Goal: Check status: Check status

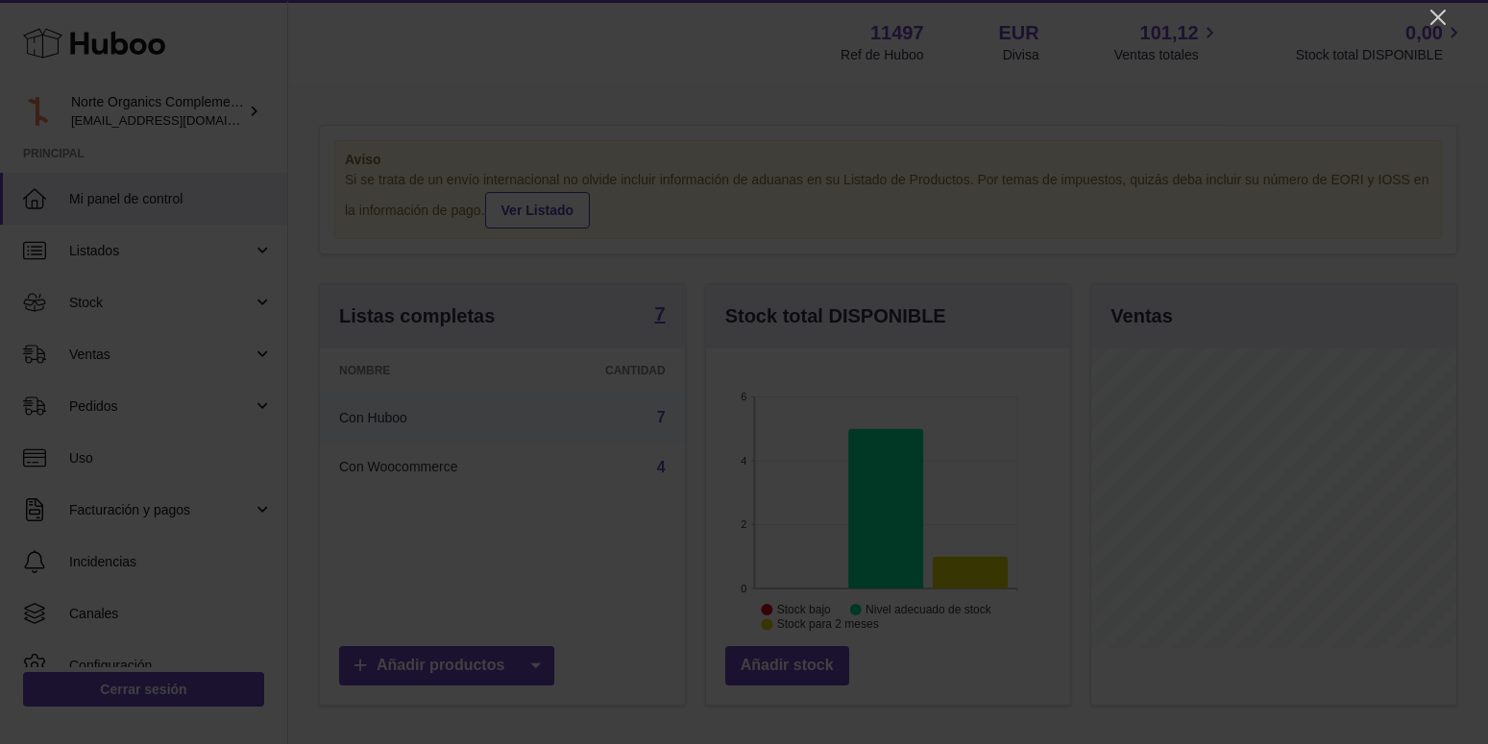
scroll to position [960018, 959953]
click at [1448, 14] on icon "Close" at bounding box center [1437, 17] width 23 height 23
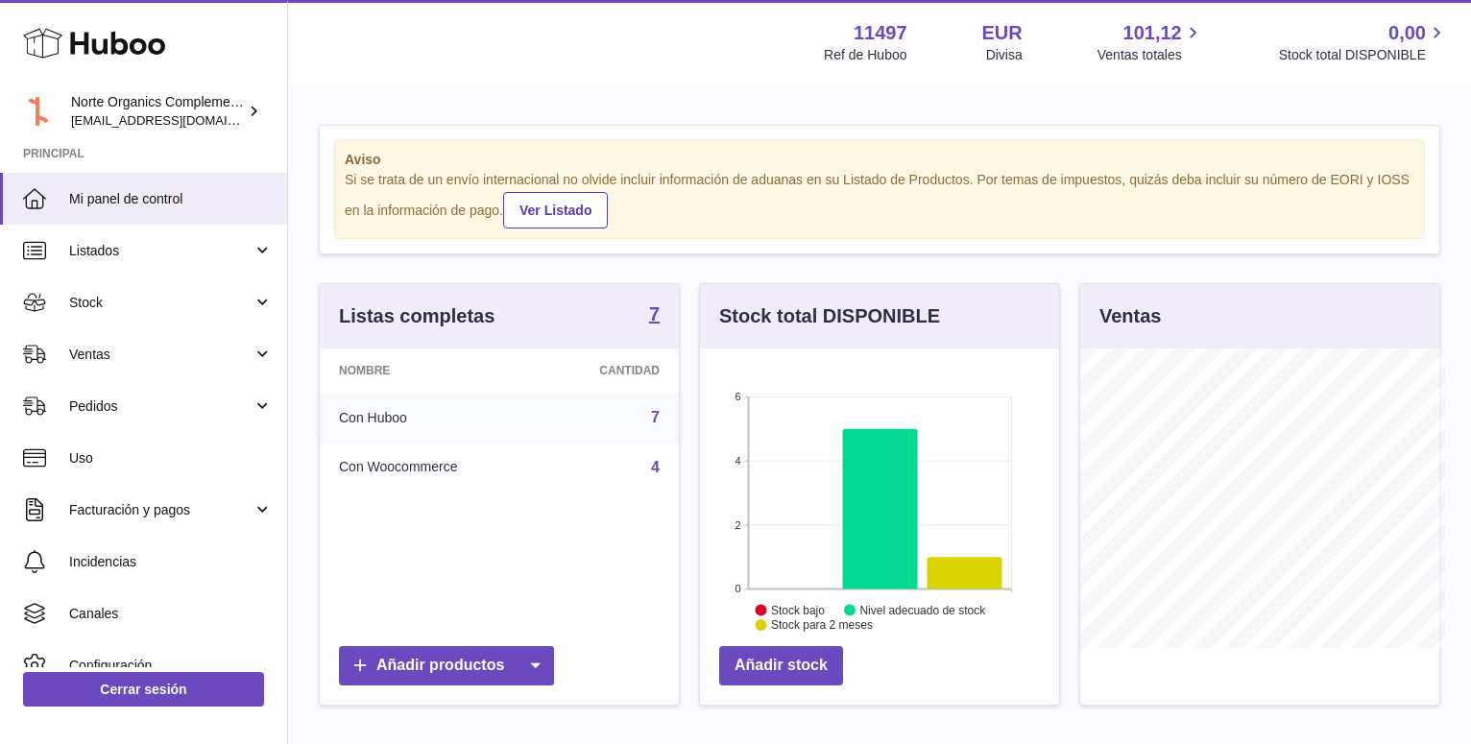
scroll to position [960018, 959959]
click at [72, 241] on link "Listados" at bounding box center [143, 251] width 287 height 52
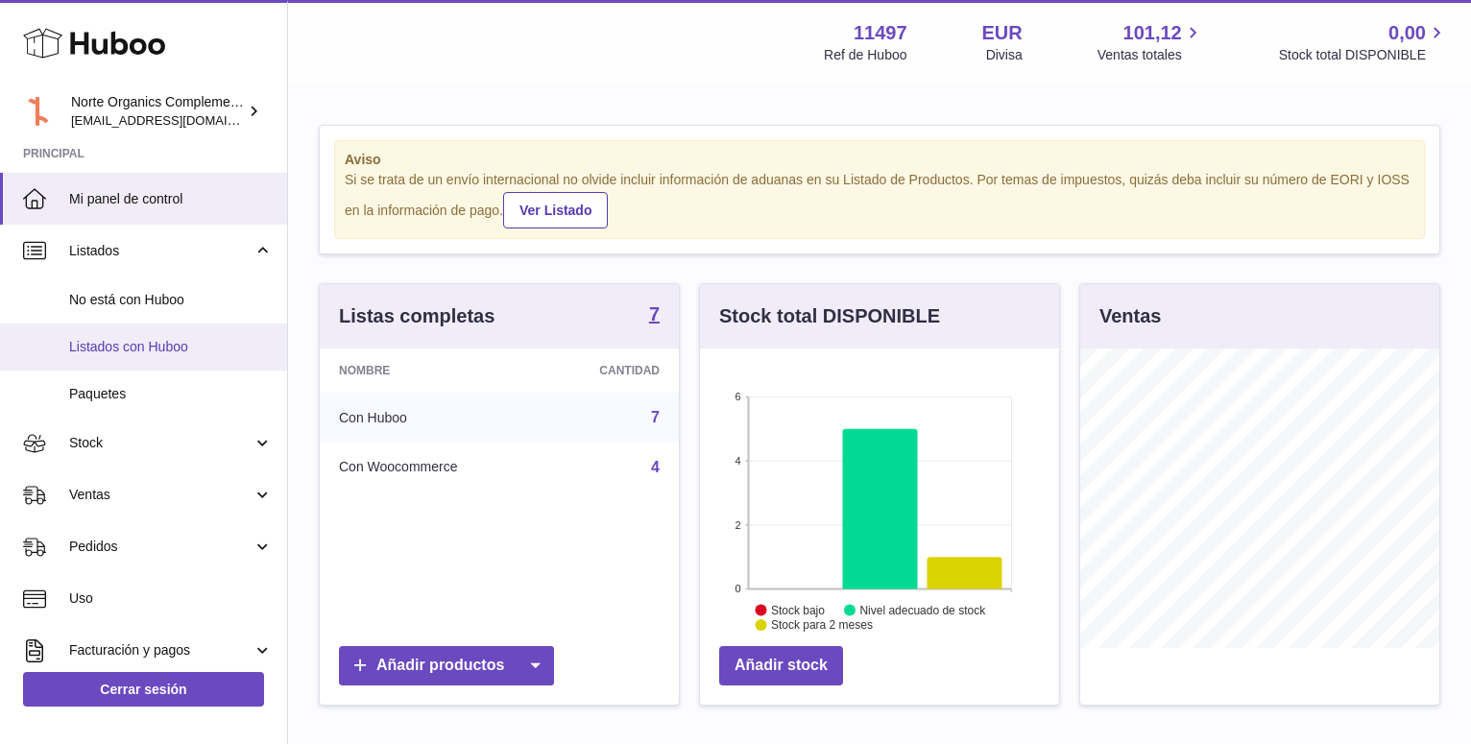
click at [154, 345] on span "Listados con Huboo" at bounding box center [171, 347] width 204 height 18
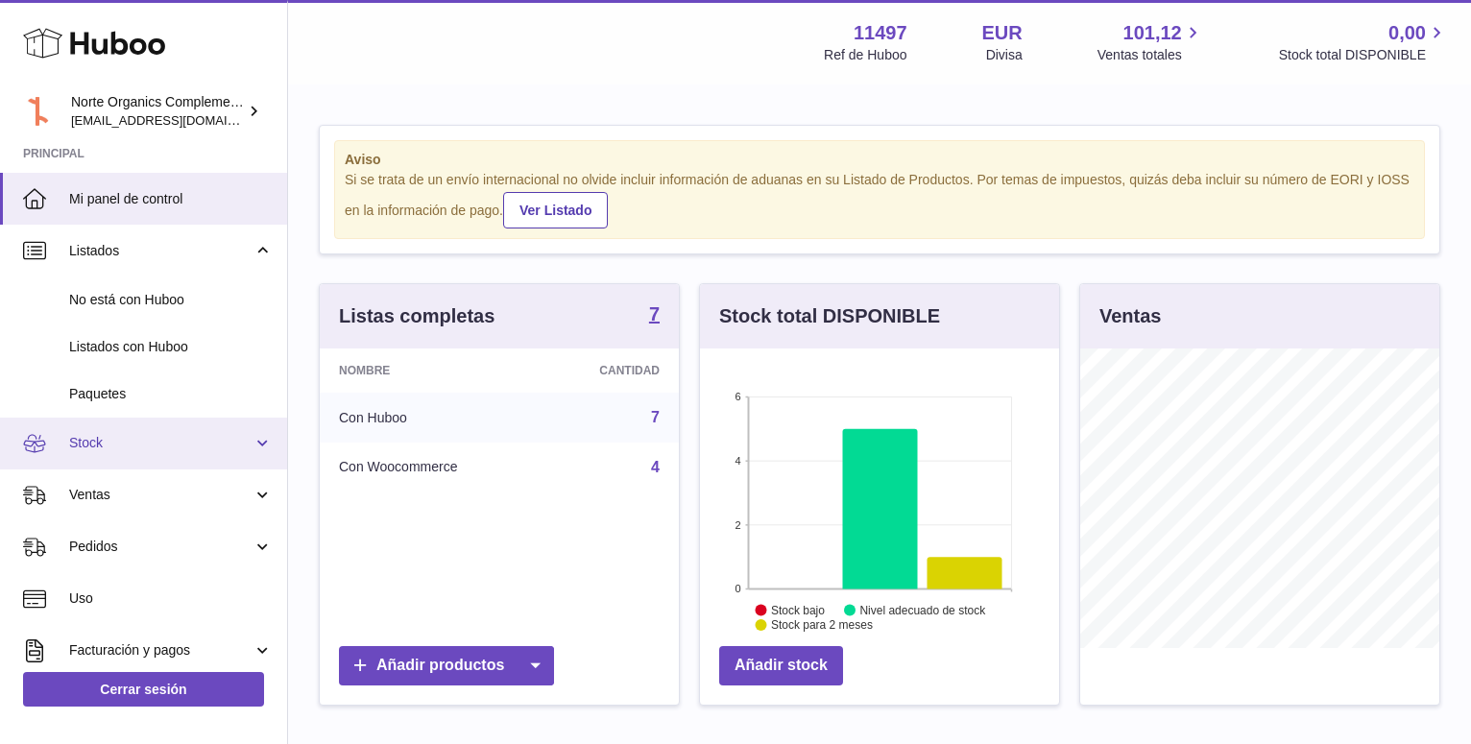
click at [85, 456] on link "Stock" at bounding box center [143, 444] width 287 height 52
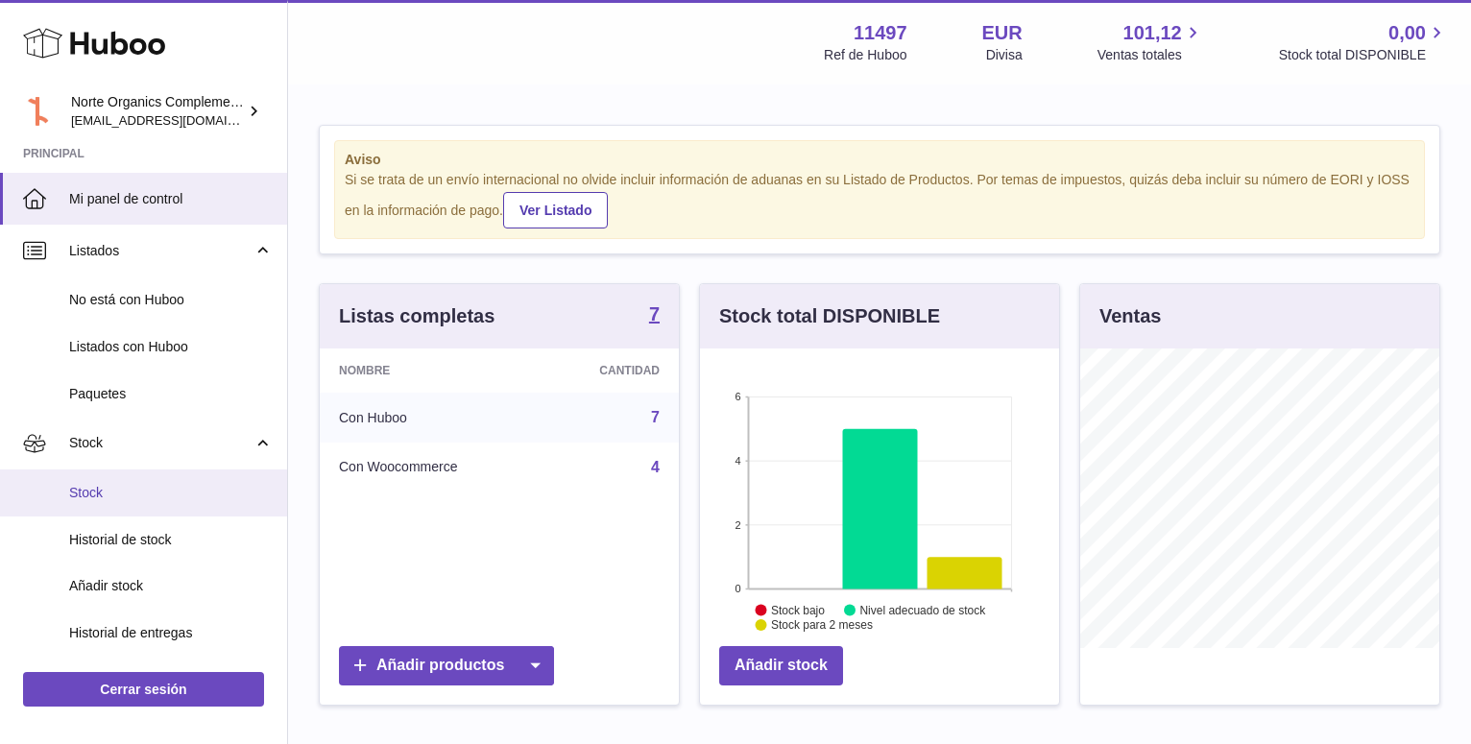
click at [95, 495] on span "Stock" at bounding box center [171, 493] width 204 height 18
click at [99, 496] on span "Stock" at bounding box center [171, 493] width 204 height 18
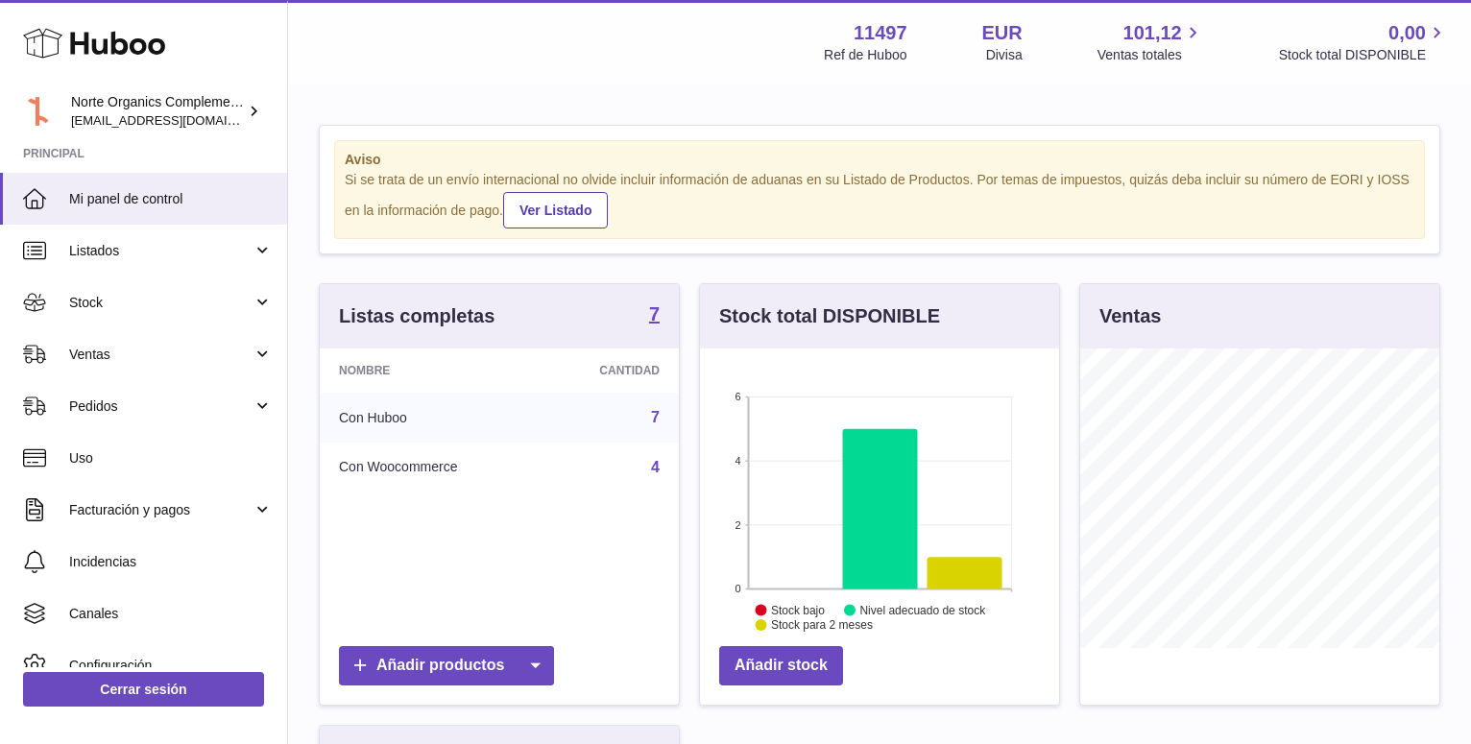
scroll to position [300, 359]
click at [206, 410] on span "Pedidos" at bounding box center [160, 407] width 183 height 18
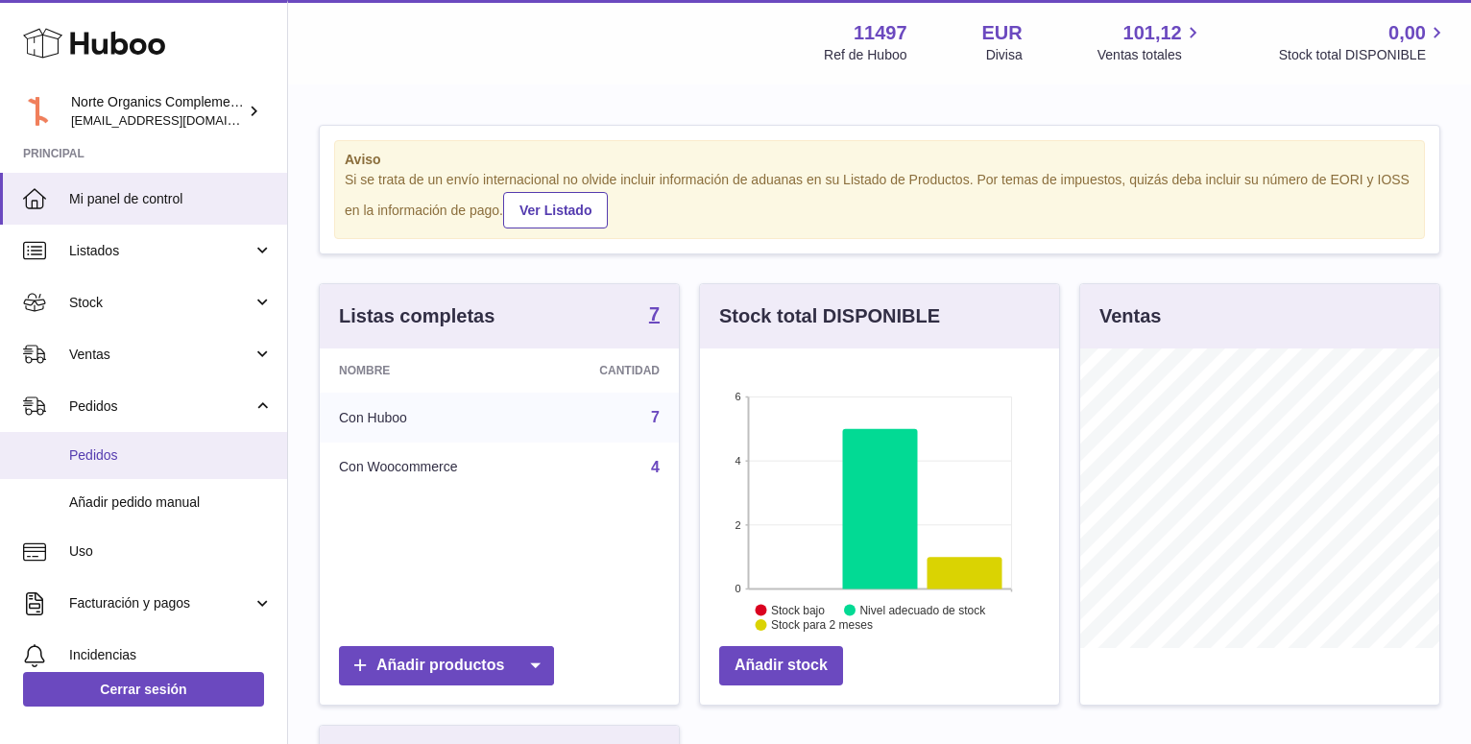
click at [119, 447] on span "Pedidos" at bounding box center [171, 456] width 204 height 18
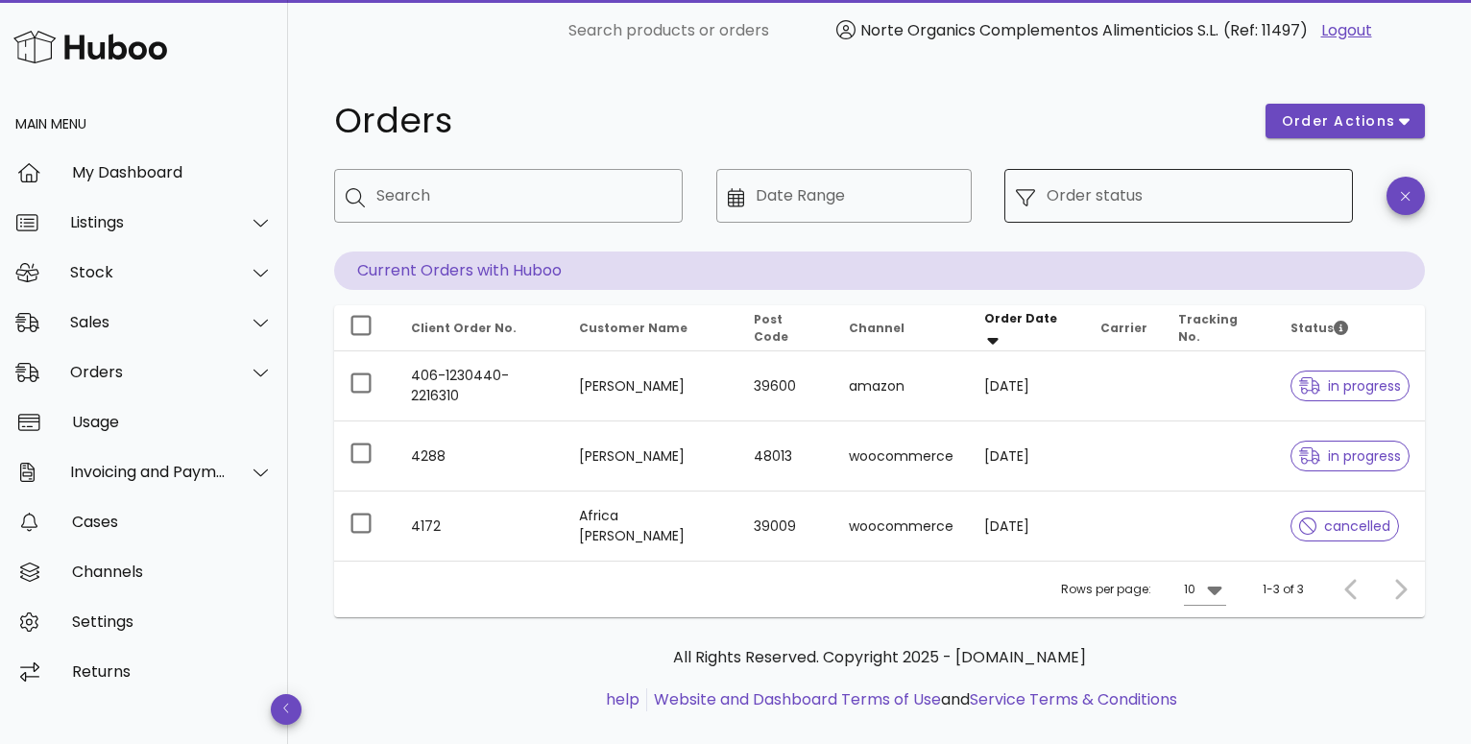
click at [1134, 193] on input "Order status" at bounding box center [1194, 196] width 295 height 31
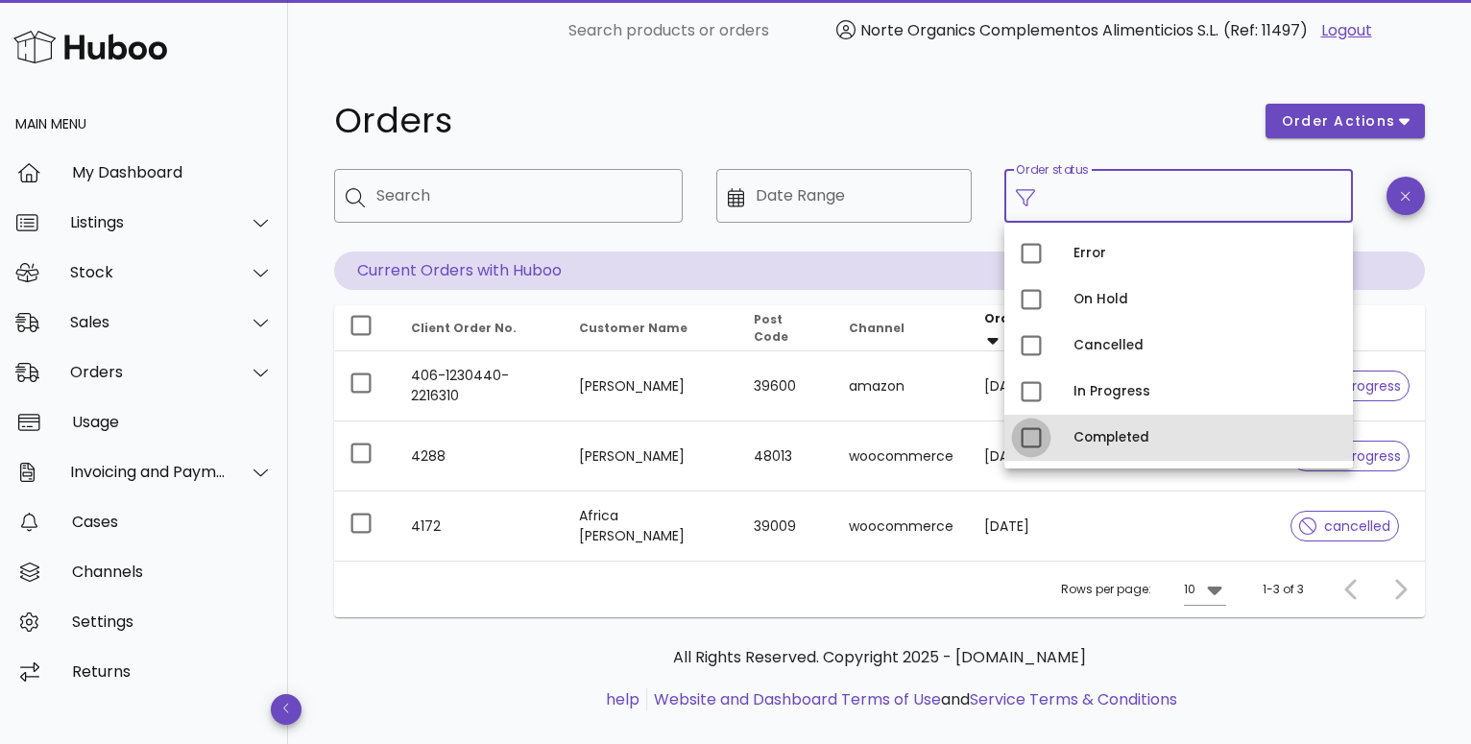
click at [1035, 428] on div at bounding box center [1031, 438] width 33 height 33
type input "**********"
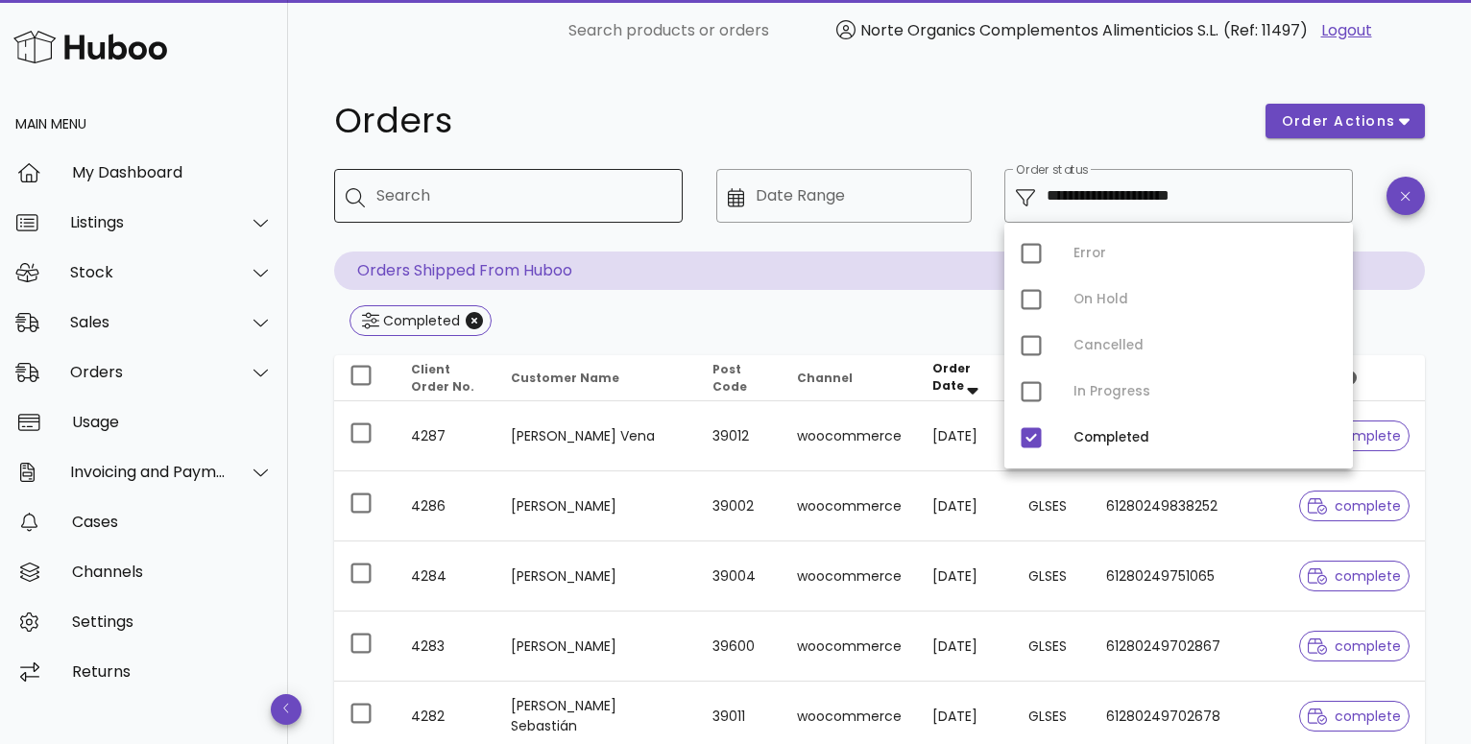
click at [515, 191] on input "Search" at bounding box center [521, 196] width 291 height 31
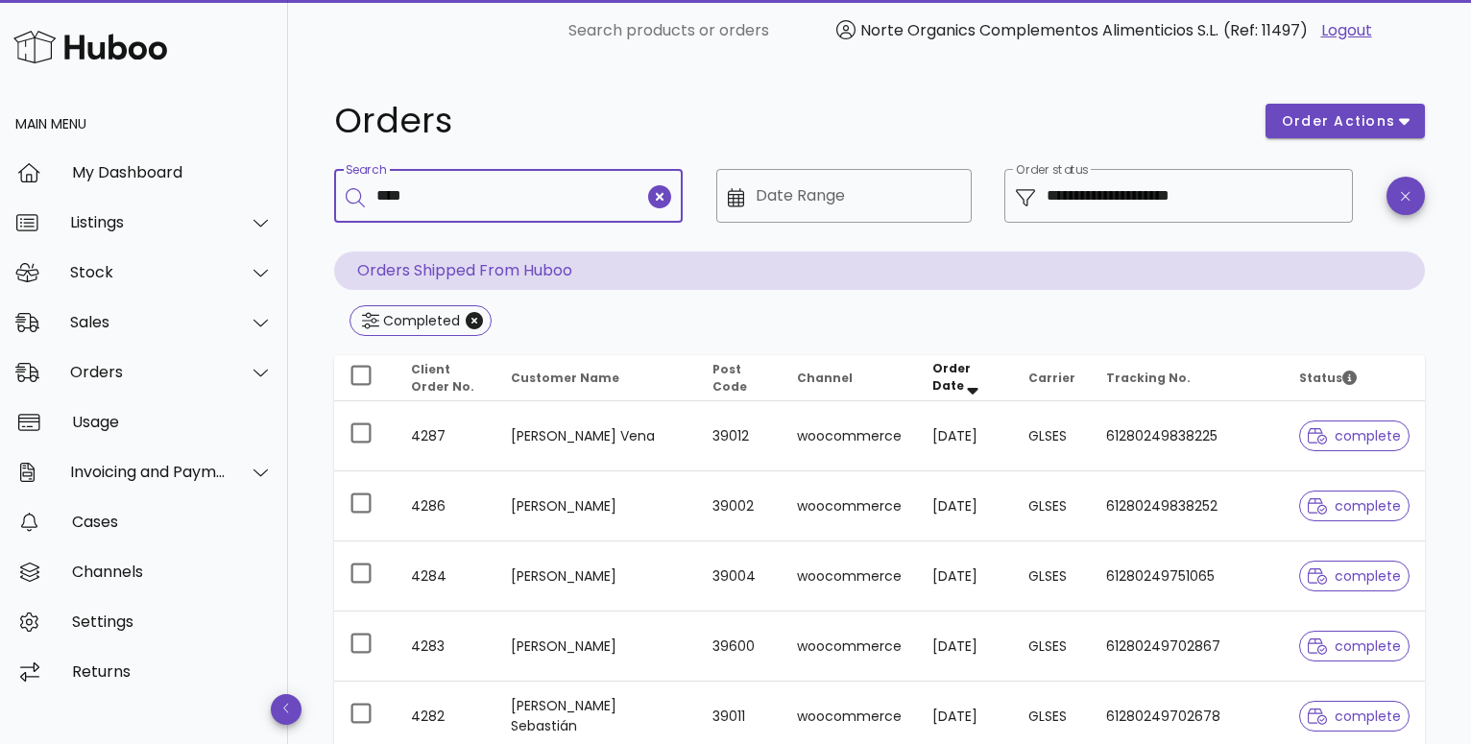
type input "****"
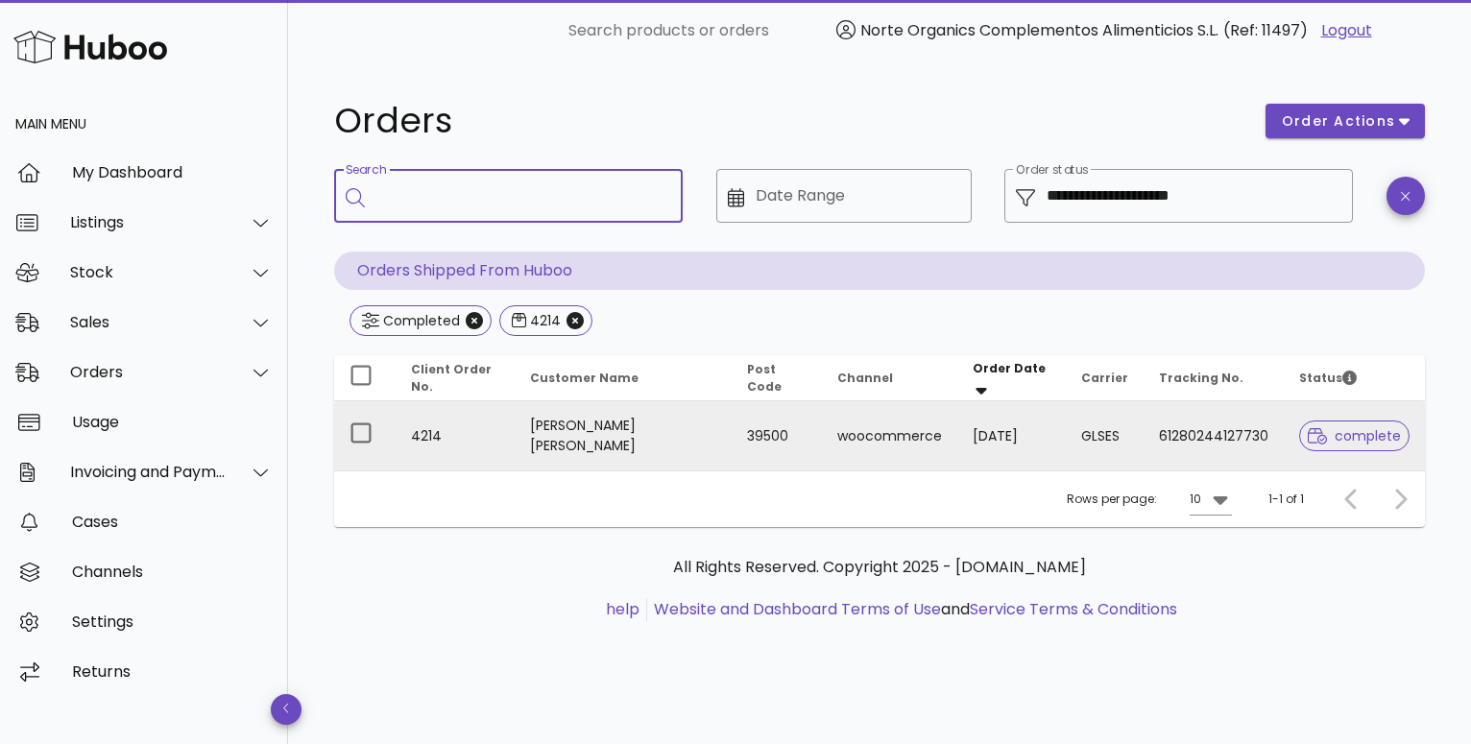
click at [612, 430] on td "[PERSON_NAME] [PERSON_NAME]" at bounding box center [623, 435] width 217 height 69
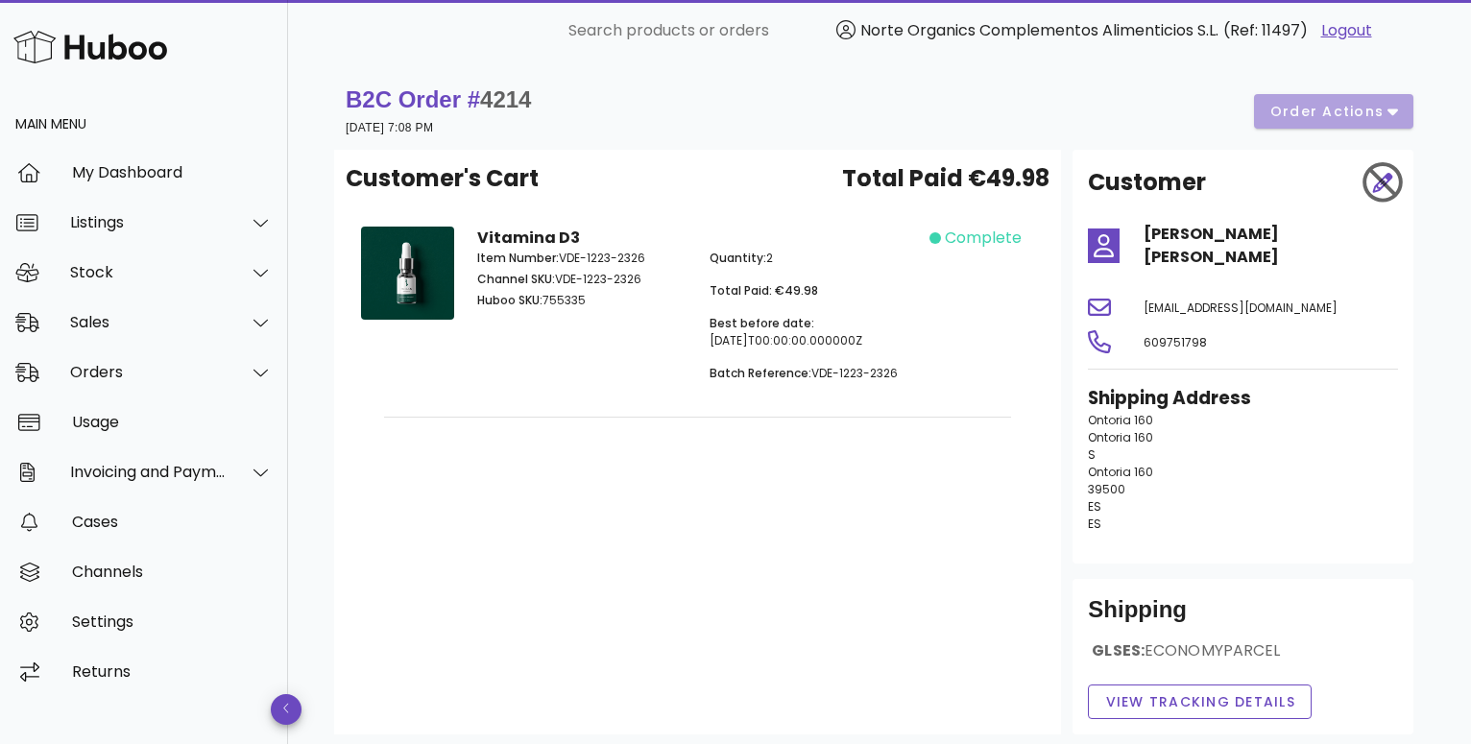
scroll to position [98, 0]
